Goal: Information Seeking & Learning: Learn about a topic

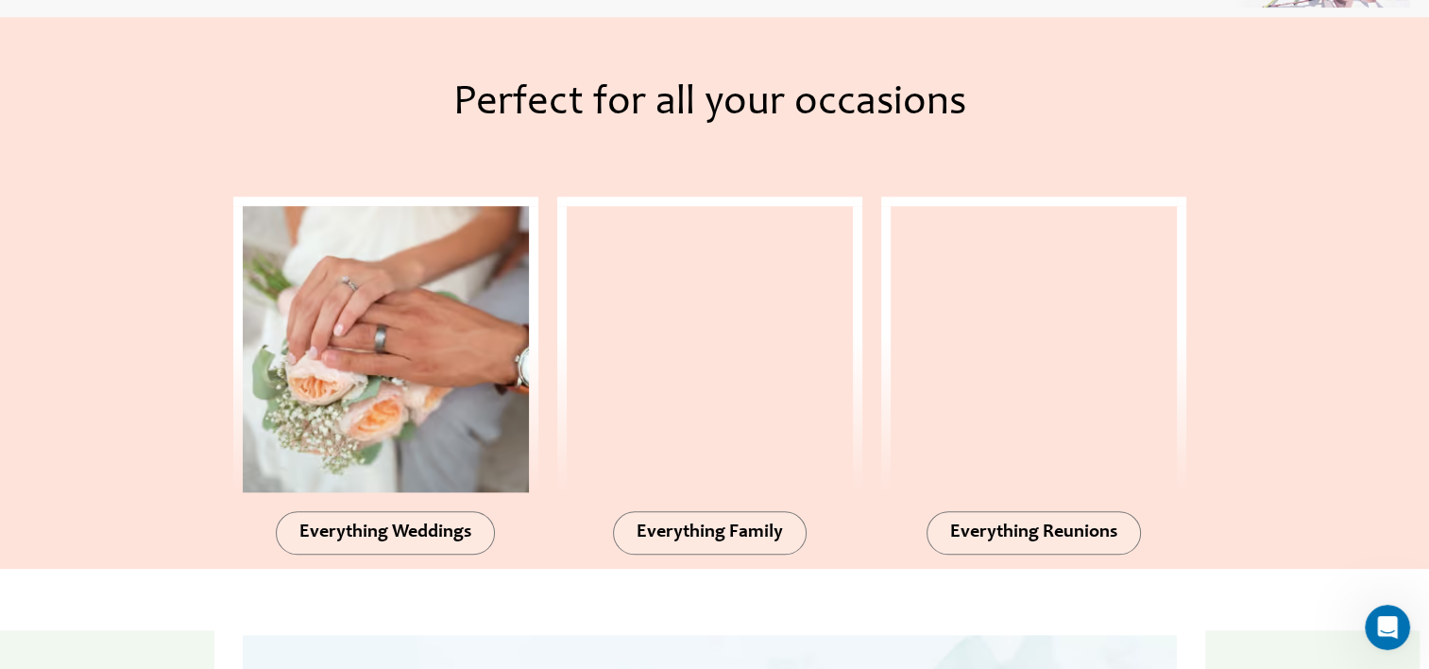
scroll to position [2078, 0]
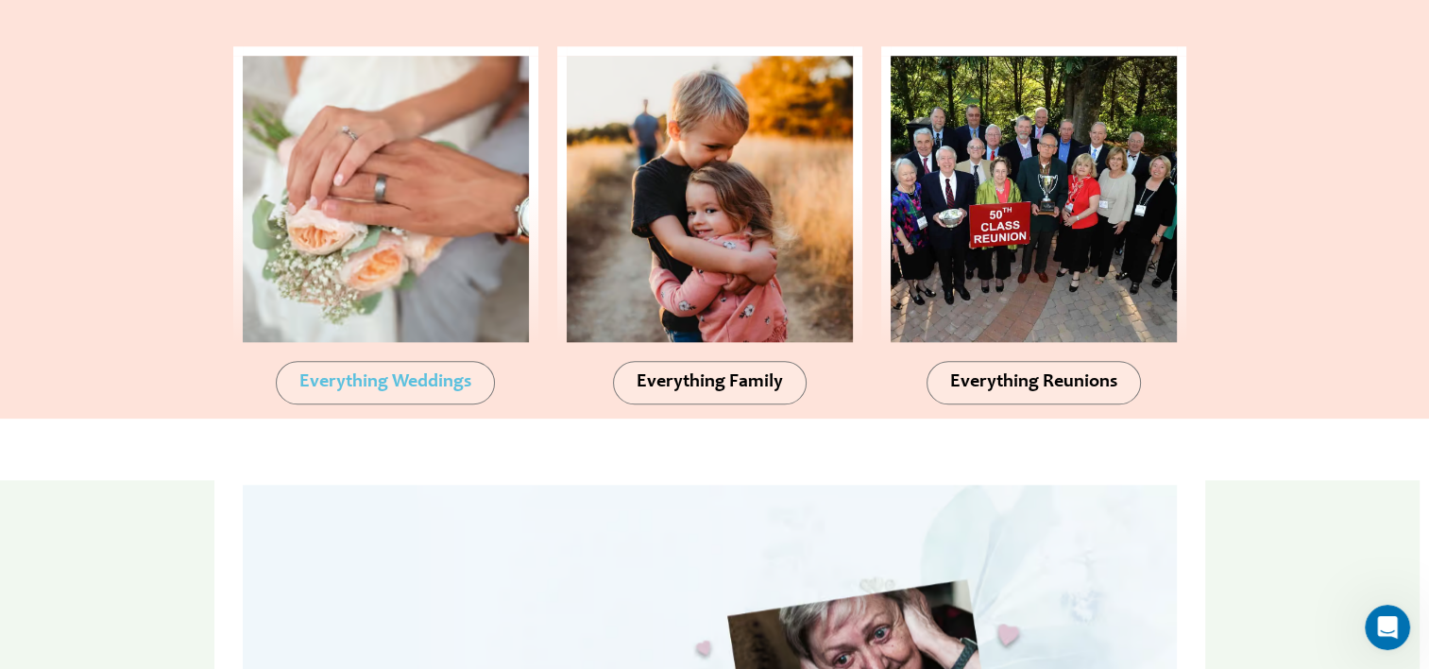
click at [377, 378] on span "Everything Weddings" at bounding box center [385, 382] width 172 height 19
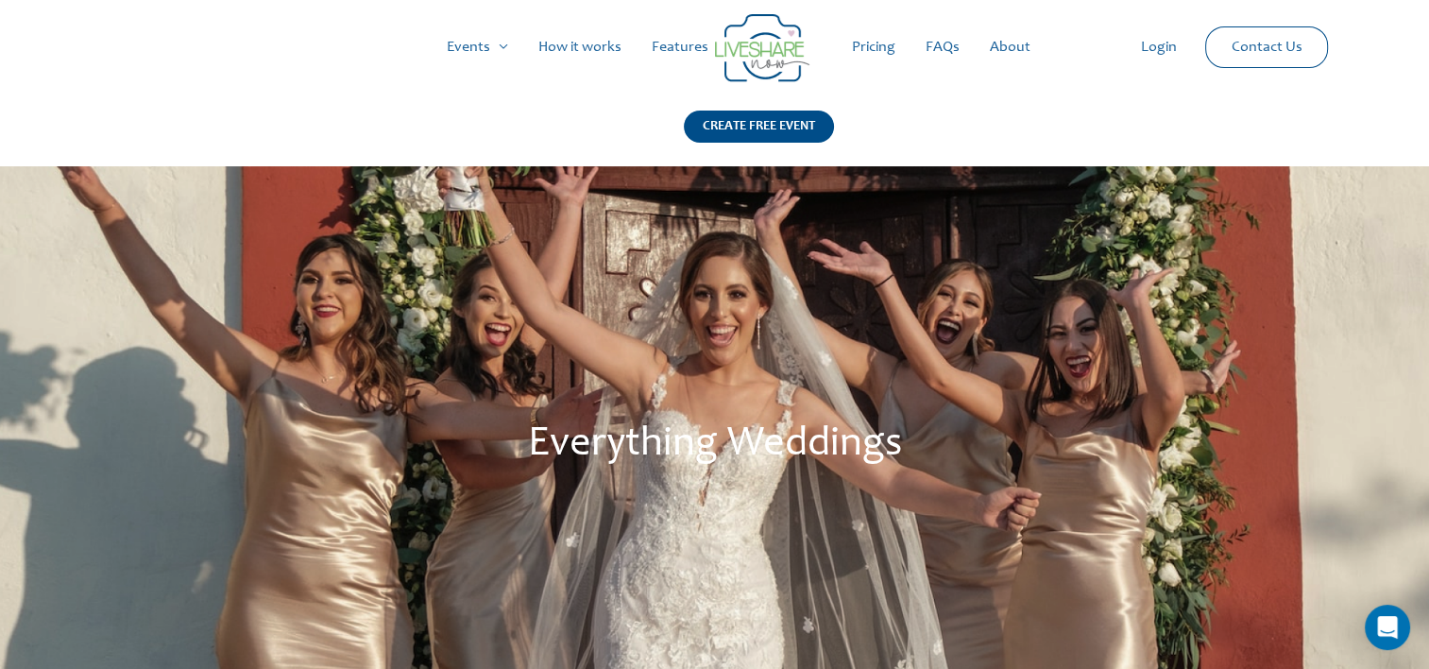
click at [877, 57] on link "Pricing" at bounding box center [874, 47] width 74 height 60
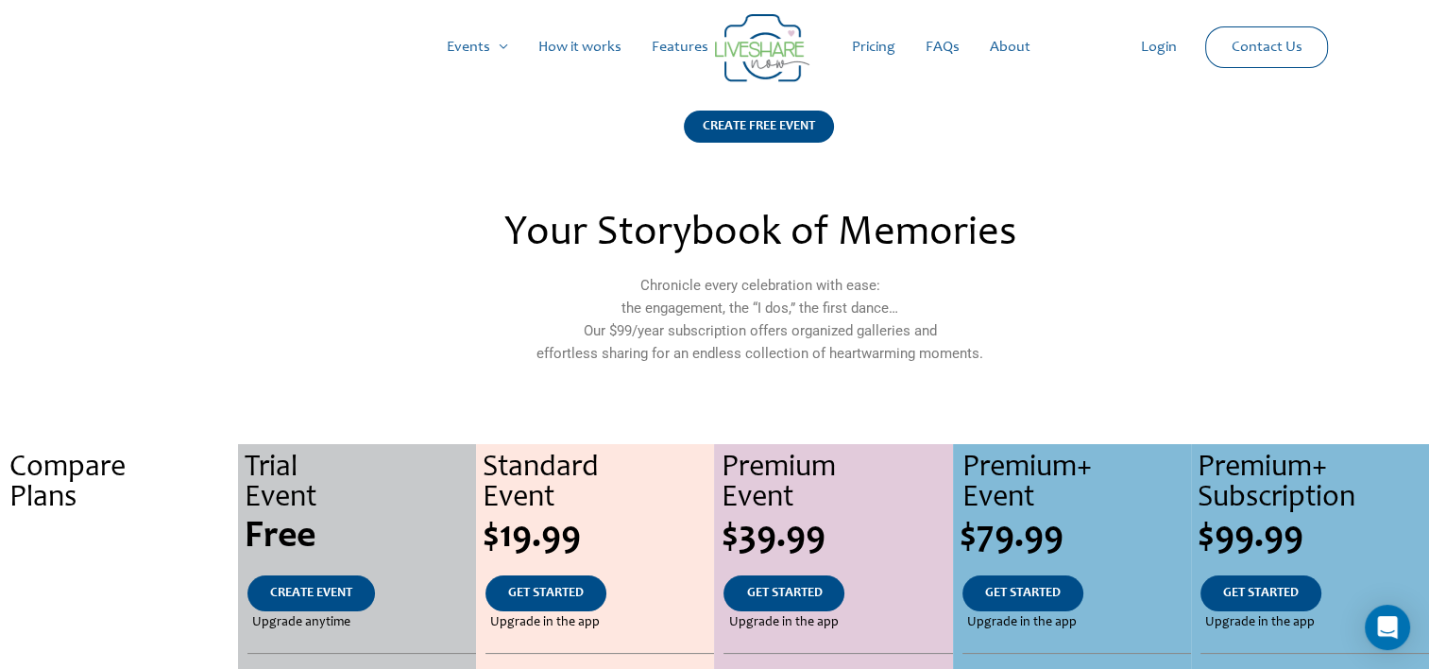
click at [571, 43] on link "How it works" at bounding box center [579, 47] width 113 height 60
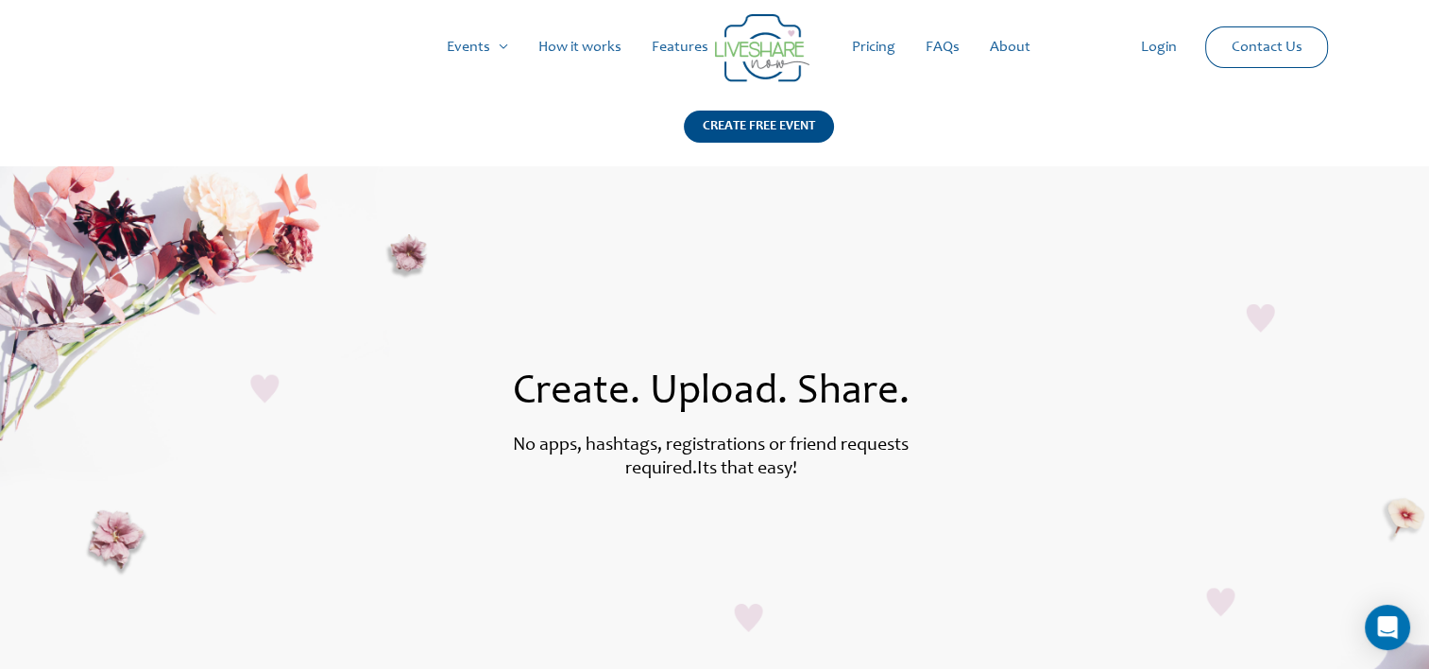
click at [760, 59] on img at bounding box center [762, 48] width 94 height 68
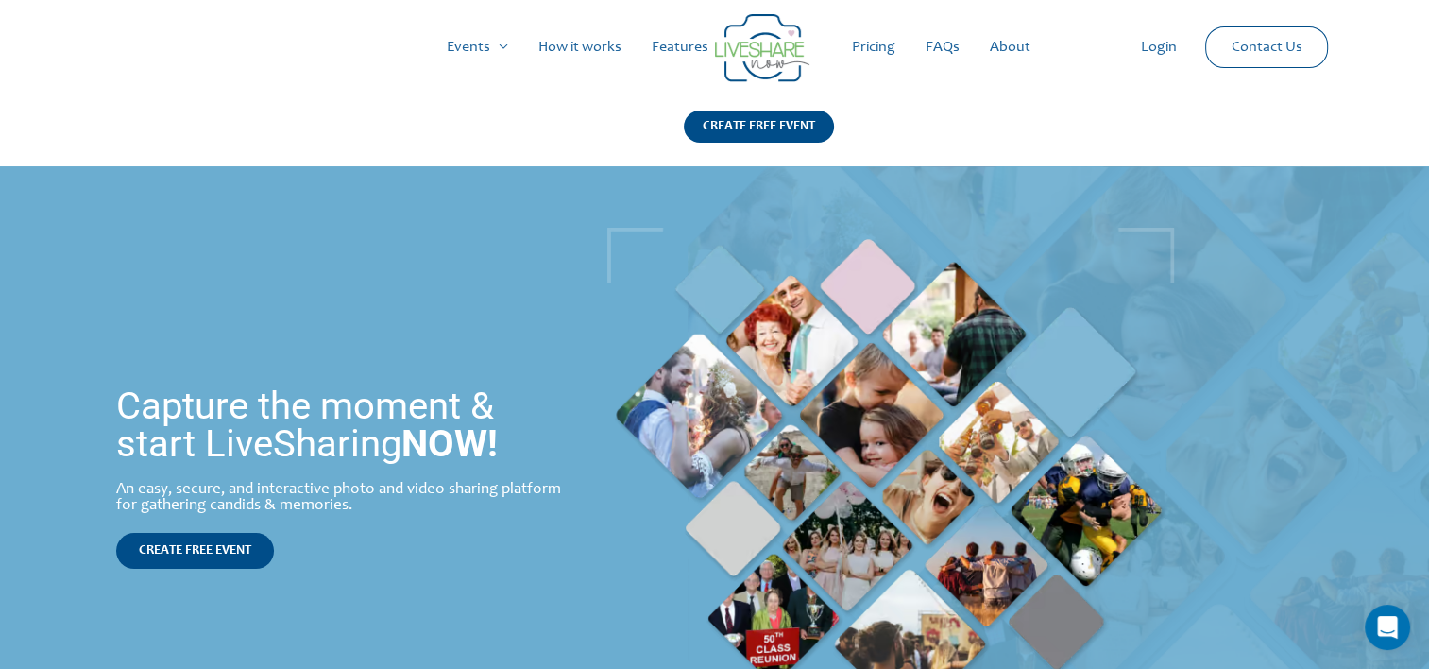
click at [674, 50] on link "Features" at bounding box center [680, 47] width 87 height 60
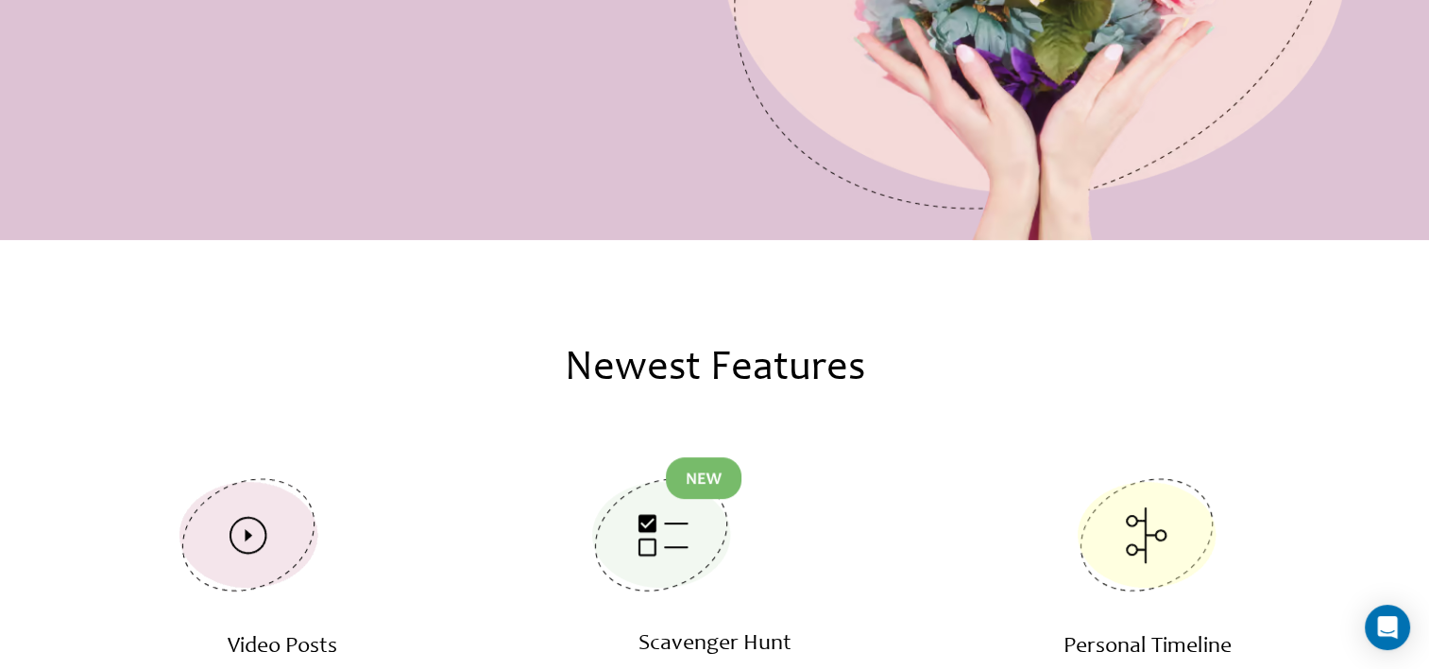
scroll to position [567, 0]
